Goal: Check status: Check status

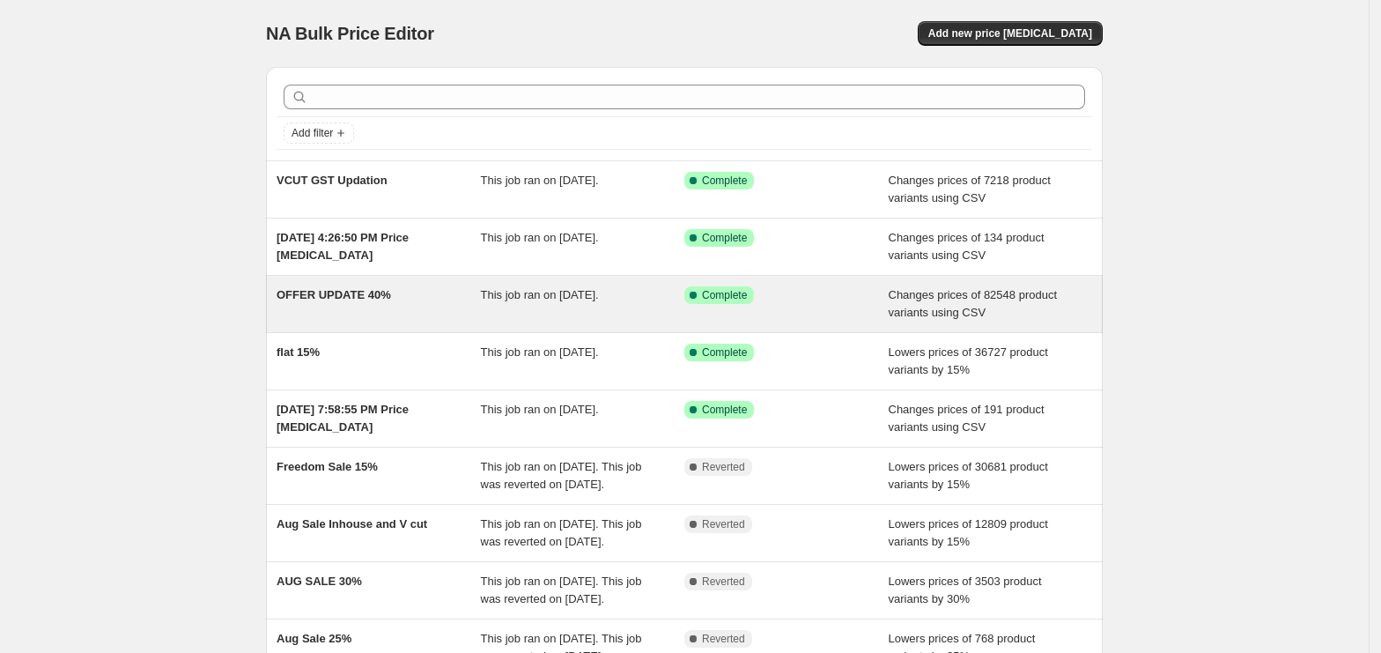
click at [900, 307] on span "Changes prices of 82548 product variants using CSV" at bounding box center [973, 303] width 169 height 31
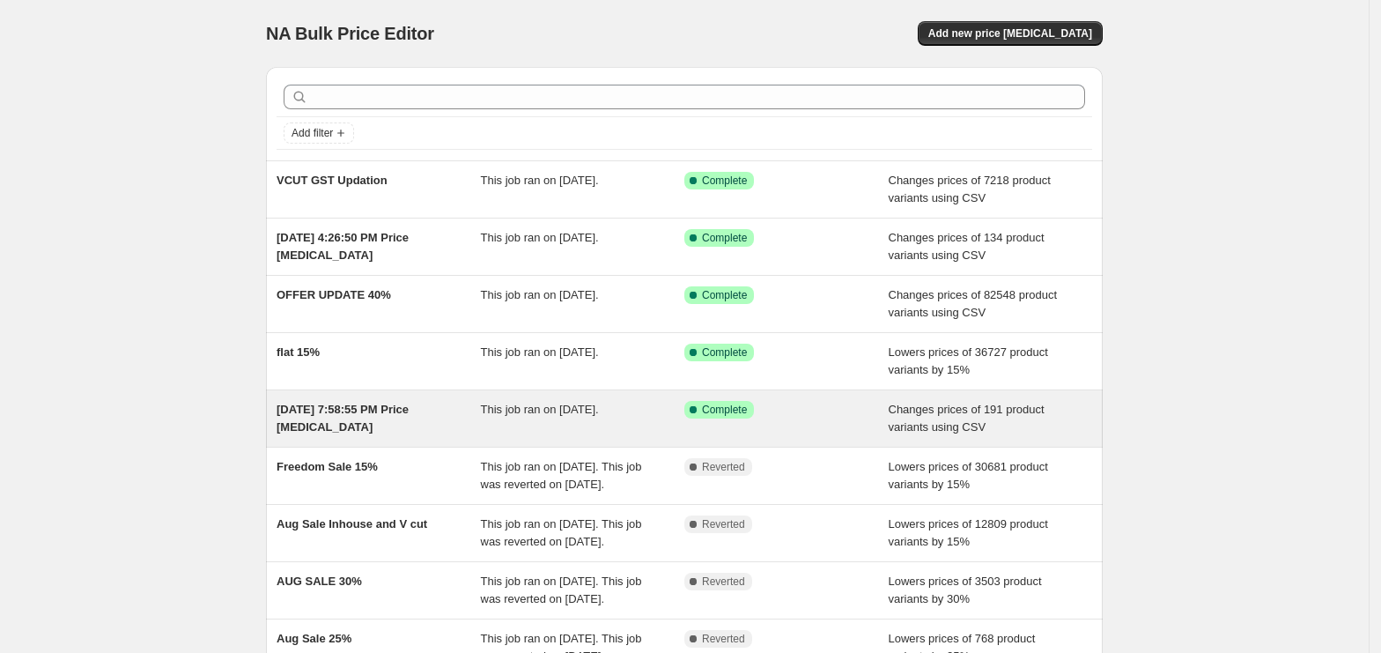
click at [976, 433] on span "Changes prices of 191 product variants using CSV" at bounding box center [967, 418] width 156 height 31
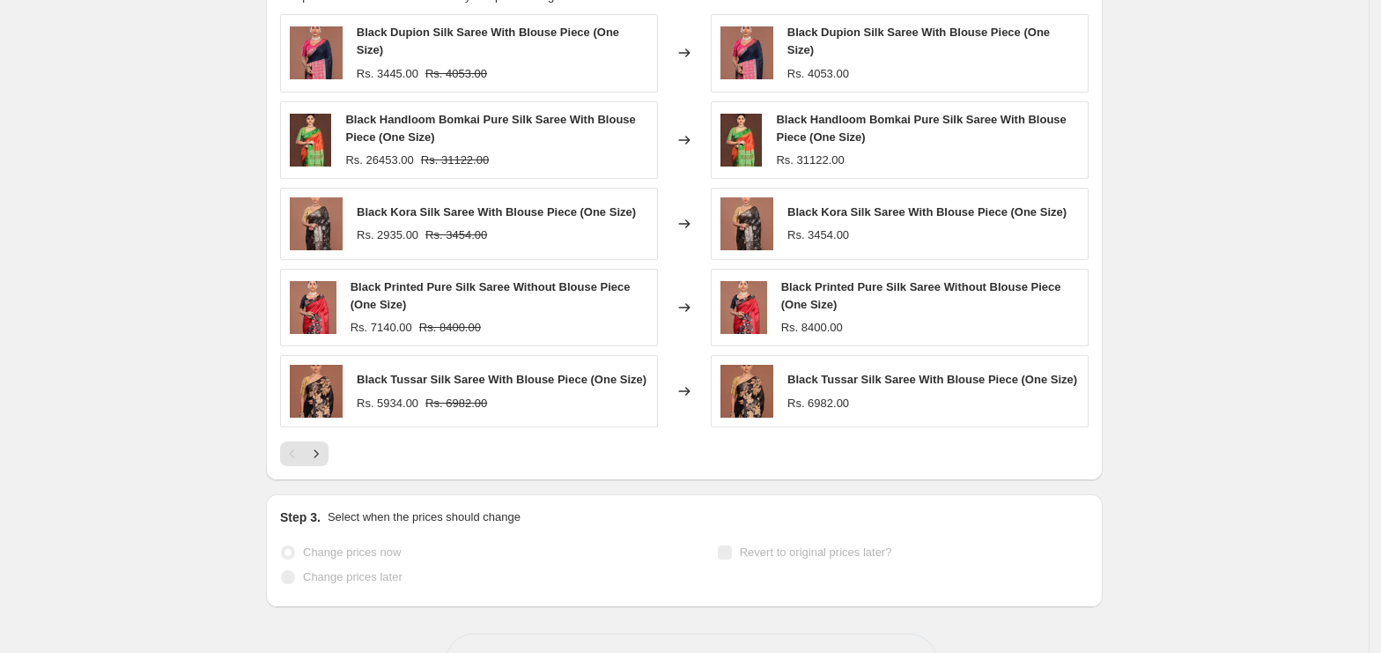
scroll to position [832, 0]
